Goal: Task Accomplishment & Management: Use online tool/utility

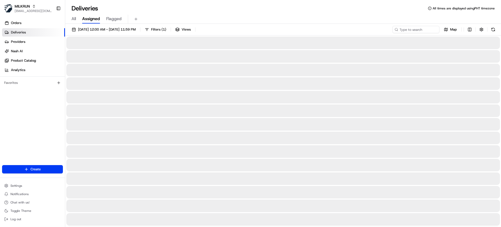
click at [75, 19] on span "All" at bounding box center [73, 19] width 4 height 6
click at [425, 30] on input at bounding box center [408, 29] width 63 height 7
paste input "Dunedin Central"
type input "Dunedin Central"
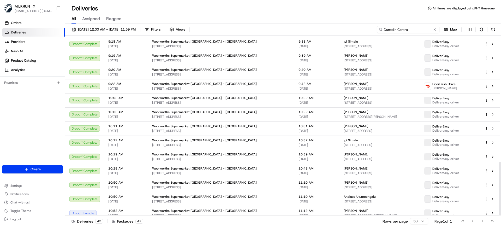
scroll to position [423, 0]
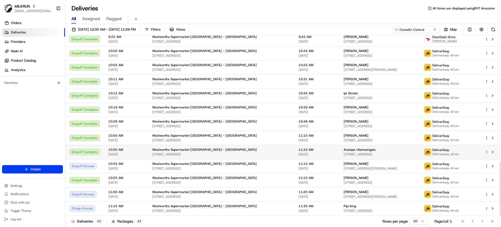
click at [339, 152] on td "Analupe Utumoengalu 91 Harrow Street, Central Dunedin, Otago 9016, NZ" at bounding box center [379, 152] width 80 height 14
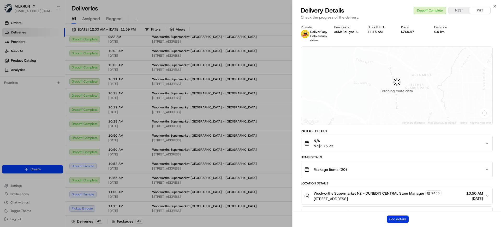
click at [394, 219] on button "See details" at bounding box center [398, 218] width 22 height 7
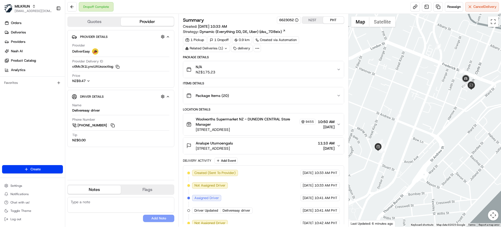
click at [230, 10] on div "Dropoff Complete Reassign Cancel Delivery" at bounding box center [283, 7] width 436 height 14
drag, startPoint x: 239, startPoint y: 142, endPoint x: 187, endPoint y: 140, distance: 51.7
click at [187, 140] on div "Analupe Utumoengalu 91 Harrow Street, Central Dunedin, Otago 9016, NZ" at bounding box center [209, 145] width 47 height 10
copy span "Analupe Utumoengalu"
click at [434, 6] on link at bounding box center [437, 6] width 9 height 9
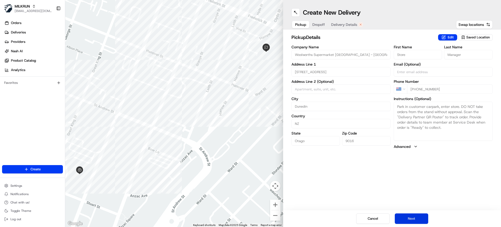
click at [404, 215] on button "Next" at bounding box center [411, 218] width 33 height 10
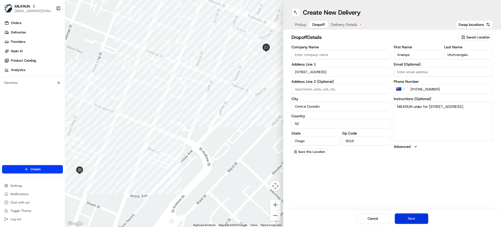
click at [409, 221] on button "Next" at bounding box center [411, 218] width 33 height 10
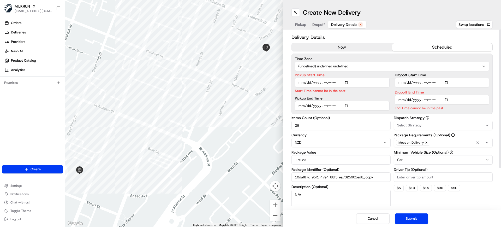
click at [328, 45] on button "now" at bounding box center [342, 47] width 100 height 8
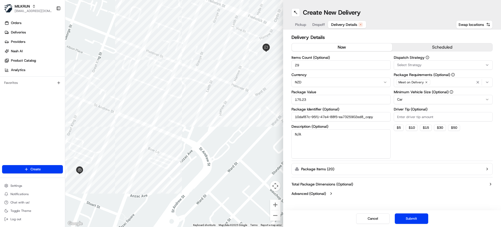
drag, startPoint x: 310, startPoint y: 65, endPoint x: 263, endPoint y: 65, distance: 47.0
click at [263, 65] on div "← Move left → Move right ↑ Move up ↓ Move down + Zoom in - Zoom out Home Jump l…" at bounding box center [283, 113] width 436 height 227
type input "15"
click at [415, 220] on button "Submit" at bounding box center [411, 218] width 33 height 10
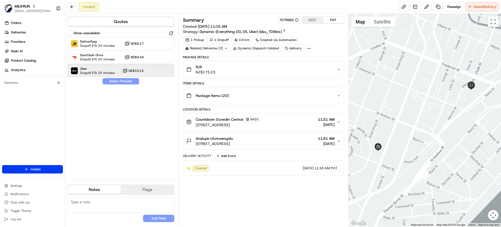
click at [103, 74] on span "Dropoff ETA 25 minutes" at bounding box center [97, 73] width 35 height 4
drag, startPoint x: 122, startPoint y: 80, endPoint x: 118, endPoint y: 86, distance: 6.7
click at [122, 80] on button "Assign Provider" at bounding box center [120, 81] width 37 height 6
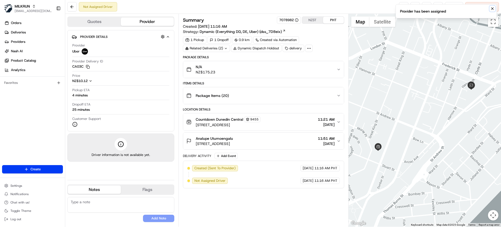
click at [492, 9] on icon "Notifications (F8)" at bounding box center [492, 9] width 4 height 4
click at [207, 9] on div "Not Assigned Driver Reassign Cancel Delivery" at bounding box center [283, 7] width 436 height 14
click at [230, 10] on div "Not Assigned Driver Reassign Cancel Delivery" at bounding box center [283, 7] width 436 height 14
click at [400, 7] on link at bounding box center [403, 6] width 9 height 9
drag, startPoint x: 197, startPoint y: 137, endPoint x: 247, endPoint y: 143, distance: 50.3
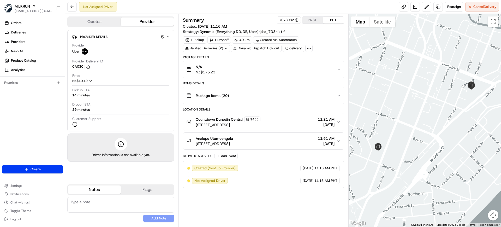
click at [175, 135] on div "Quotes Provider Provider Details Hidden ( 2 ) Provider Uber Provider Delivery I…" at bounding box center [206, 120] width 283 height 213
drag, startPoint x: 244, startPoint y: 196, endPoint x: 247, endPoint y: 184, distance: 12.7
click at [244, 197] on div "Summary 7078982 NZST PHT Created: [DATE] 11:16 AM Strategy: Dynamic (Everything…" at bounding box center [263, 119] width 161 height 207
click at [233, 139] on div "Analupe Utumoengalu" at bounding box center [214, 138] width 37 height 5
drag, startPoint x: 233, startPoint y: 136, endPoint x: 195, endPoint y: 135, distance: 38.4
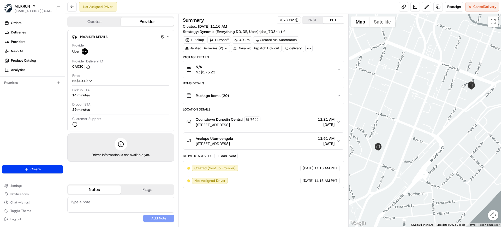
click at [195, 135] on button "Analupe Utumoengalu [STREET_ADDRESS] 11:51 AM [DATE]" at bounding box center [263, 141] width 160 height 17
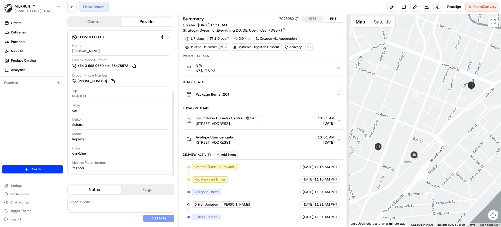
scroll to position [2, 0]
click at [31, 119] on div "Orders Deliveries Providers [PERSON_NAME] Product Catalog Analytics Favorites" at bounding box center [32, 92] width 65 height 151
click at [169, 10] on div "Pickup Enroute Reassign Cancel Delivery" at bounding box center [283, 7] width 436 height 14
drag, startPoint x: 230, startPoint y: 7, endPoint x: 227, endPoint y: 8, distance: 2.9
click at [229, 7] on div "Pickup Enroute Reassign Cancel Delivery" at bounding box center [283, 7] width 436 height 14
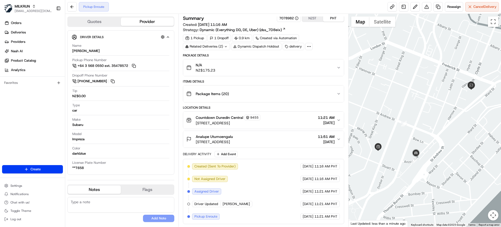
click at [244, 1] on div "Pickup Enroute Reassign Cancel Delivery" at bounding box center [283, 7] width 436 height 14
